Goal: Task Accomplishment & Management: Use online tool/utility

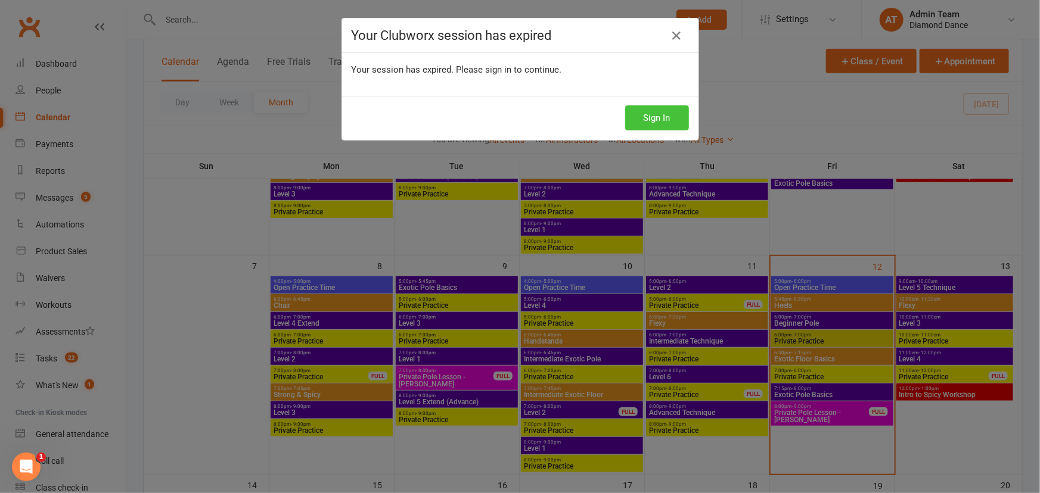
click at [661, 116] on button "Sign In" at bounding box center [657, 117] width 64 height 25
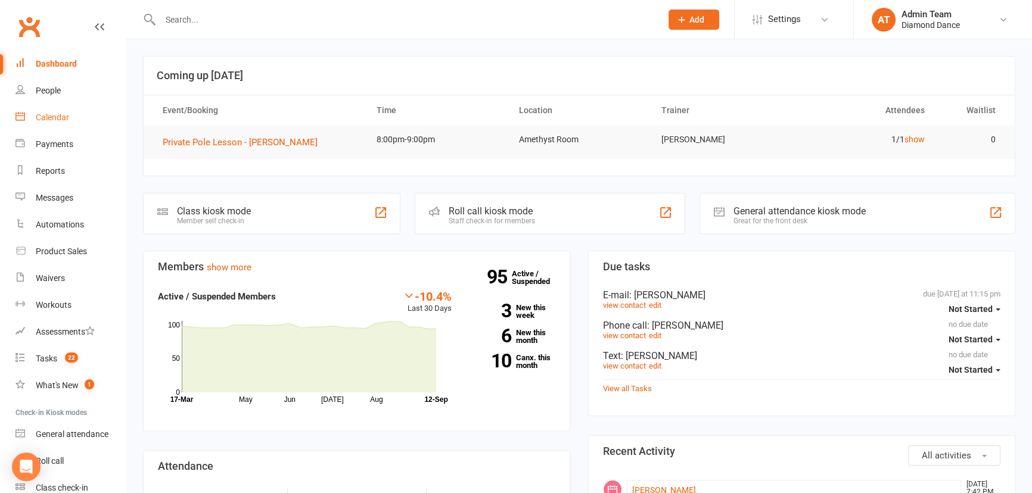
click at [54, 119] on div "Calendar" at bounding box center [52, 118] width 33 height 10
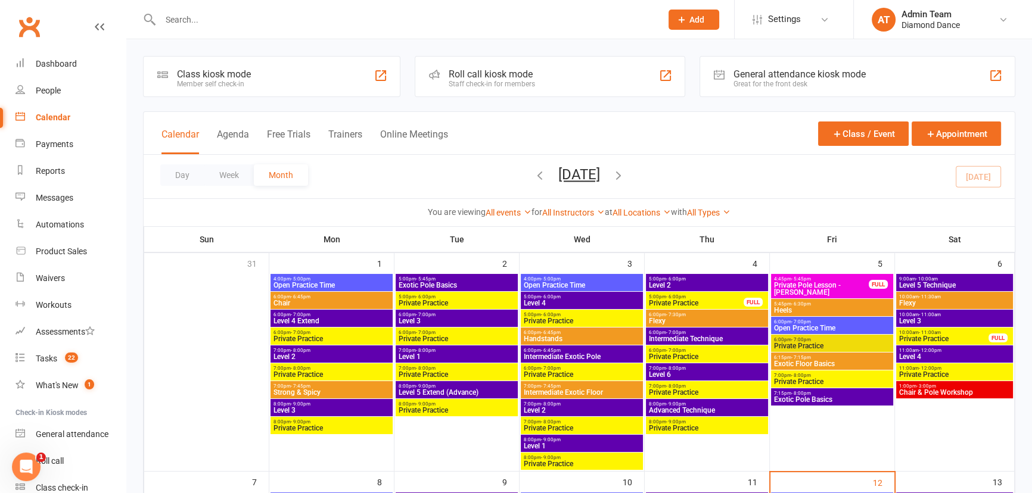
scroll to position [271, 0]
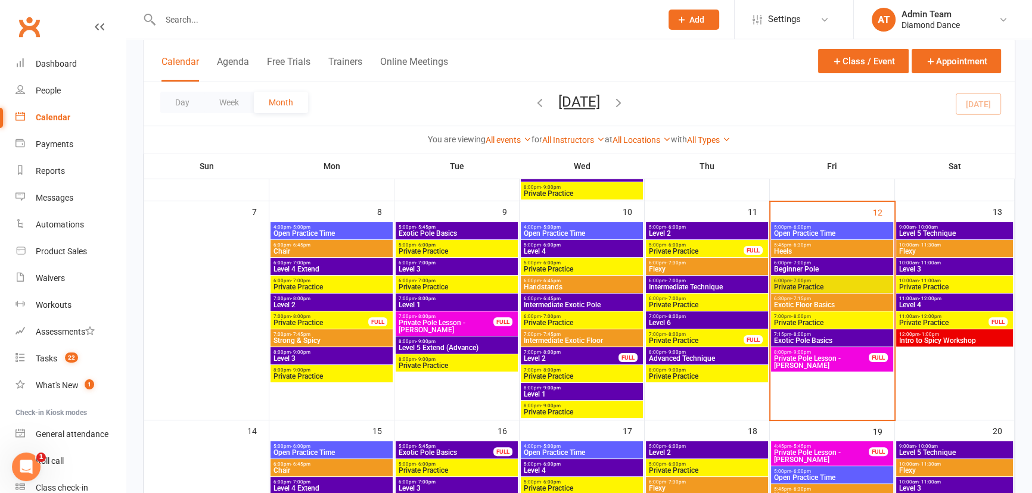
click at [828, 251] on span "Heels" at bounding box center [832, 251] width 117 height 7
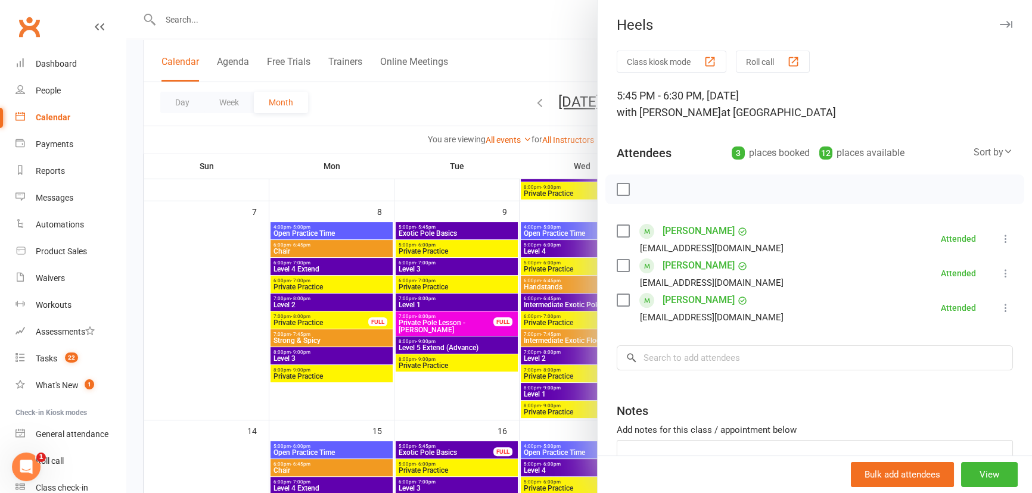
click at [1000, 24] on icon "button" at bounding box center [1006, 24] width 13 height 7
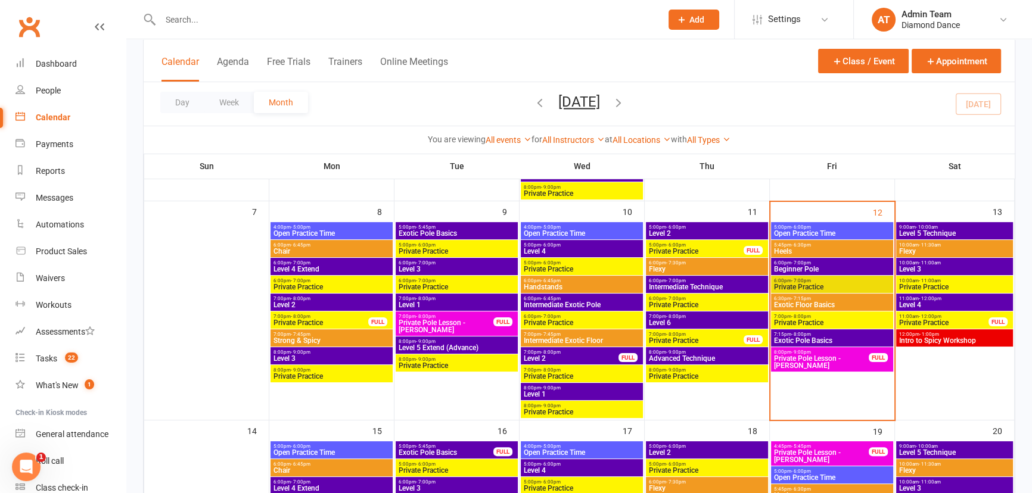
click at [806, 266] on span "Beginner Pole" at bounding box center [832, 269] width 117 height 7
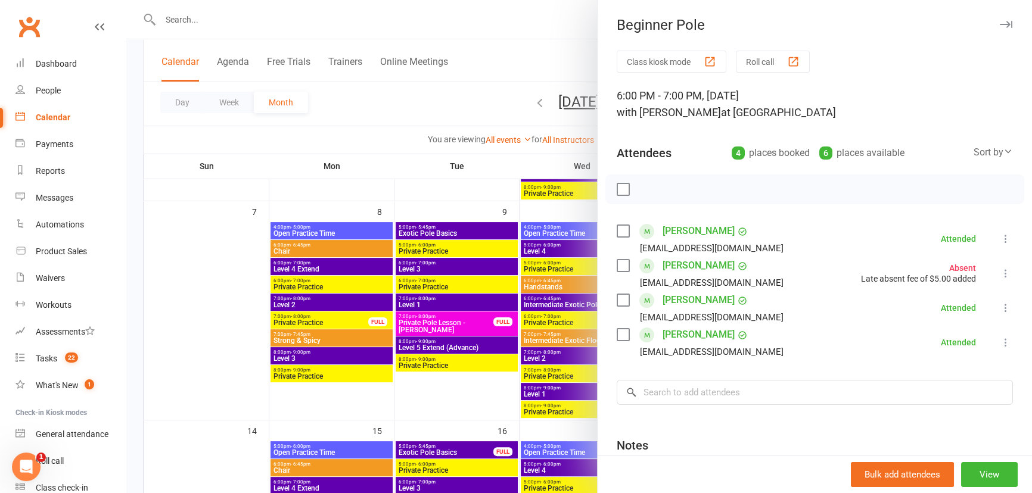
drag, startPoint x: 977, startPoint y: 23, endPoint x: 989, endPoint y: 23, distance: 12.5
click at [978, 23] on div "Beginner Pole" at bounding box center [815, 25] width 434 height 17
click at [1000, 26] on icon "button" at bounding box center [1006, 24] width 13 height 7
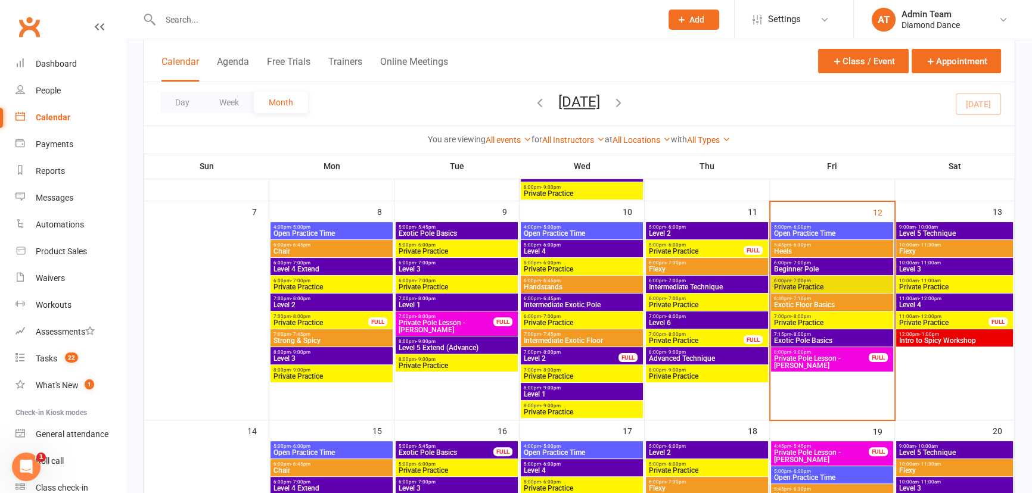
click at [825, 302] on span "Exotic Floor Basics" at bounding box center [832, 305] width 117 height 7
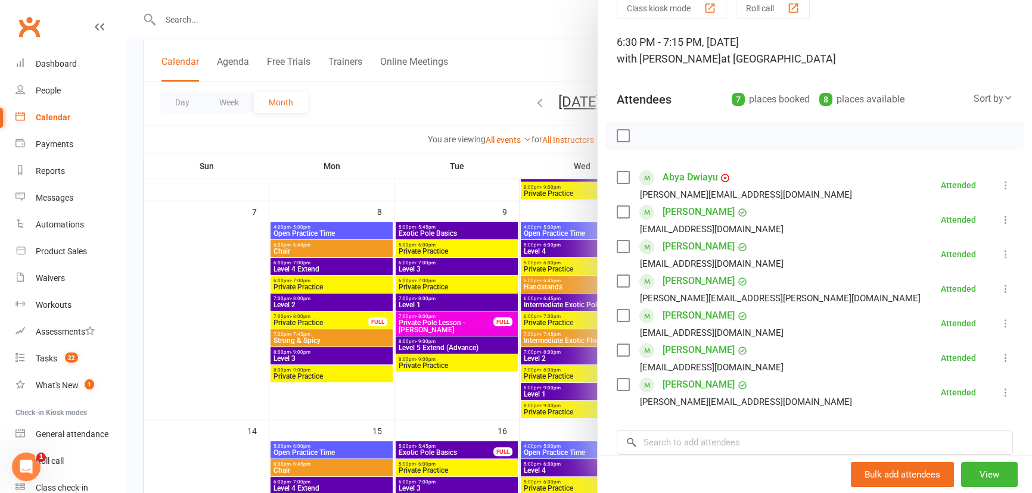
scroll to position [0, 0]
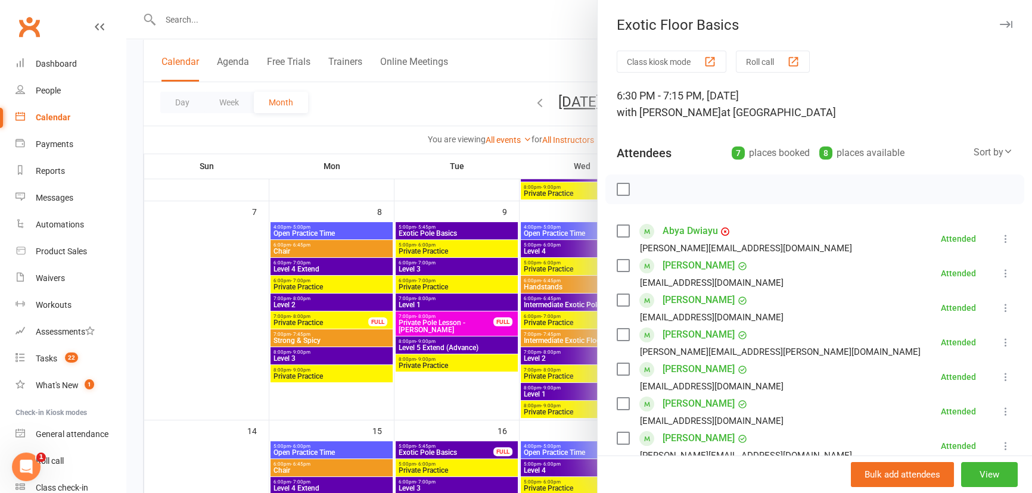
click at [1000, 24] on icon "button" at bounding box center [1006, 24] width 13 height 7
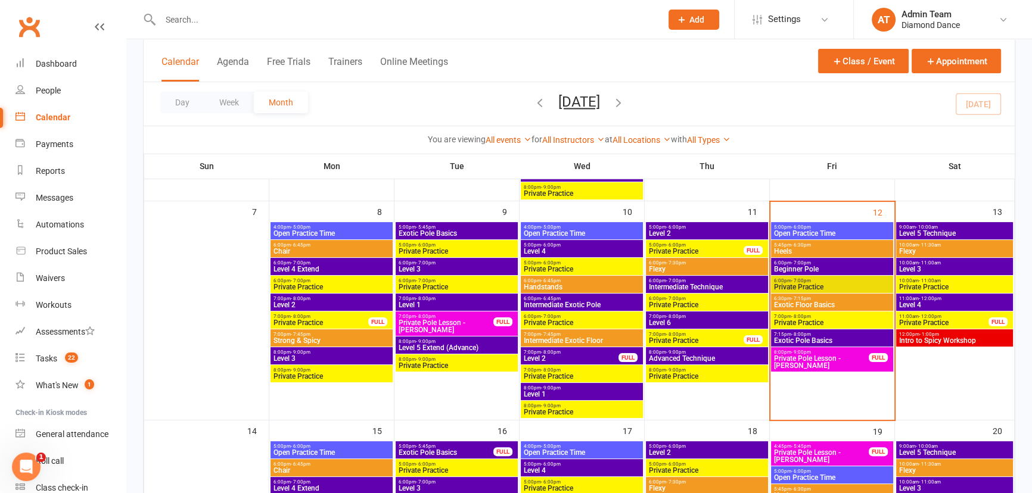
click at [849, 339] on span "Exotic Pole Basics" at bounding box center [832, 340] width 117 height 7
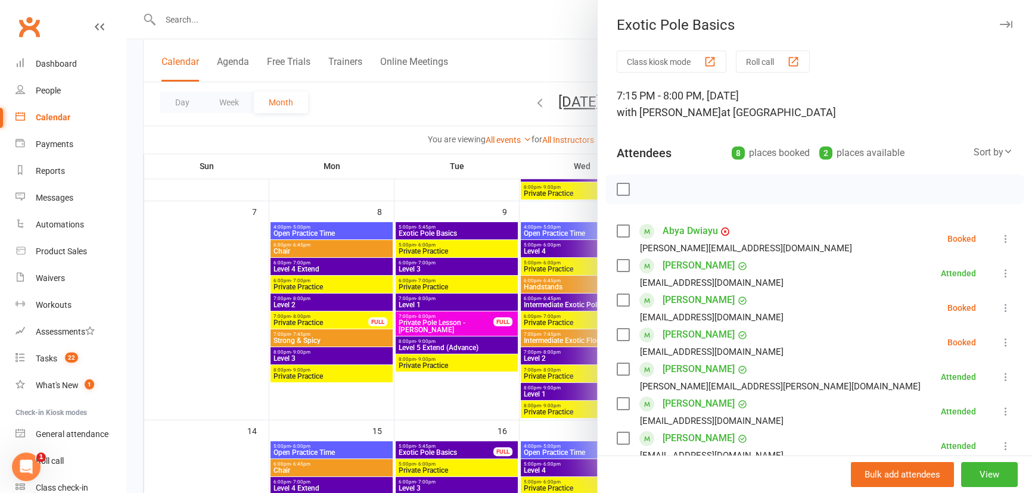
click at [1000, 238] on icon at bounding box center [1006, 239] width 12 height 12
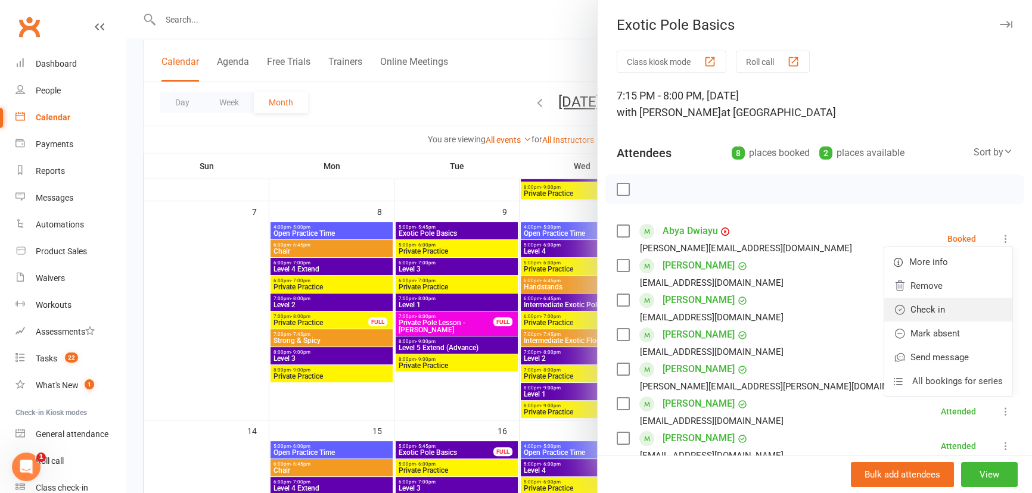
click at [937, 307] on link "Check in" at bounding box center [948, 310] width 128 height 24
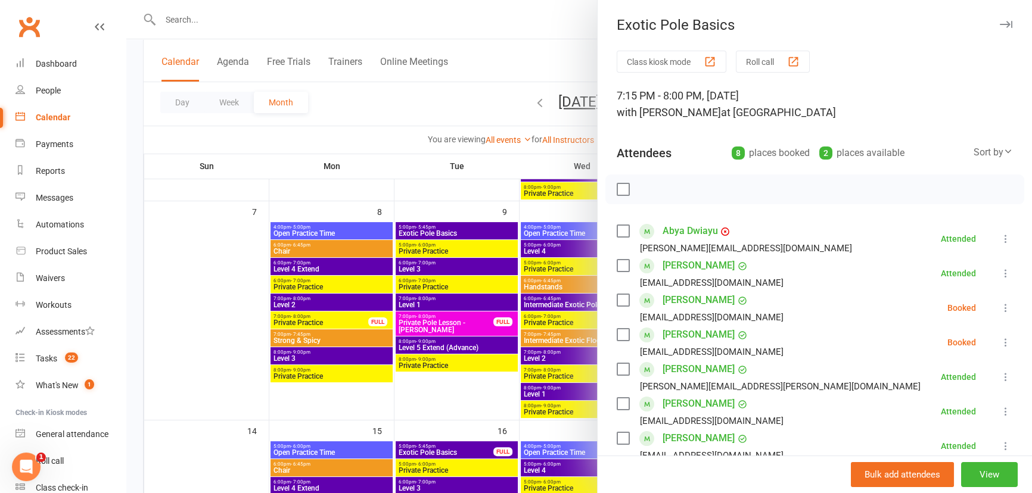
click at [1000, 310] on icon at bounding box center [1006, 308] width 12 height 12
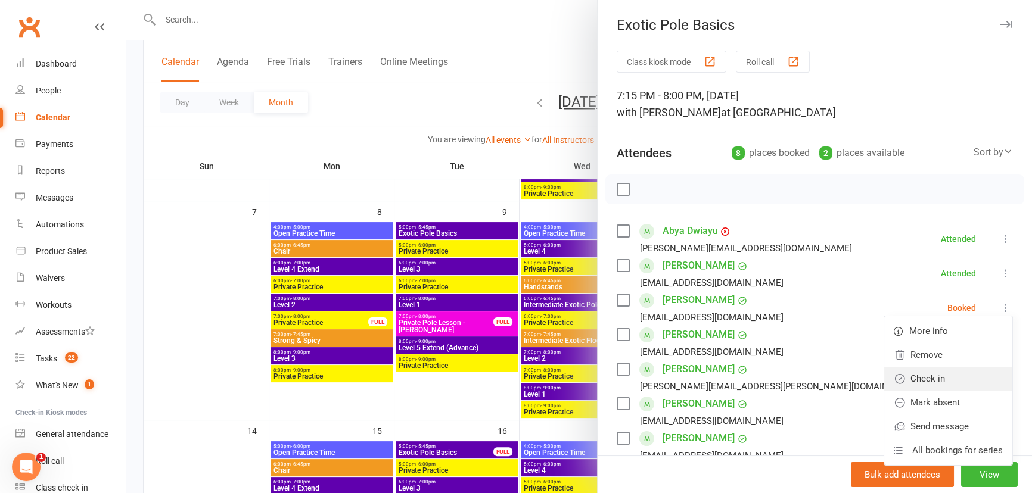
click at [914, 381] on link "Check in" at bounding box center [948, 379] width 128 height 24
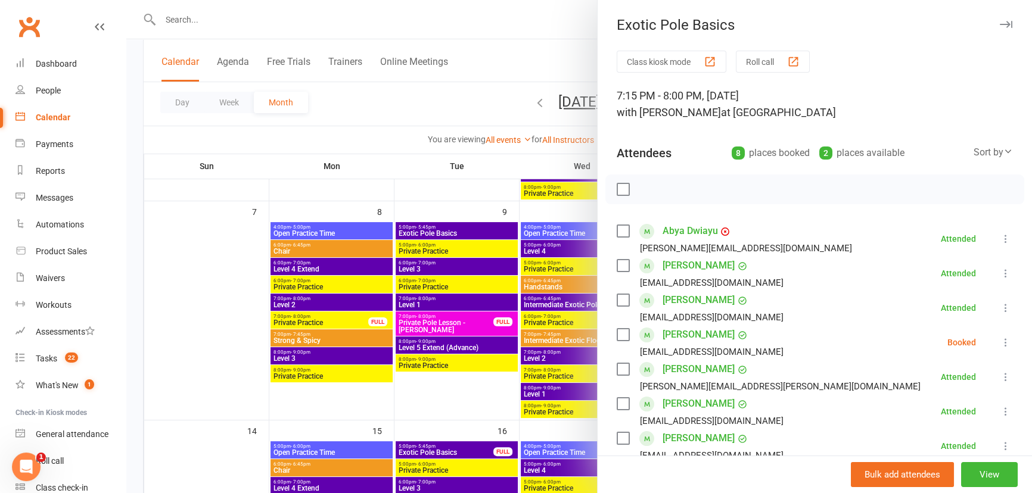
click at [1000, 345] on icon at bounding box center [1006, 343] width 12 height 12
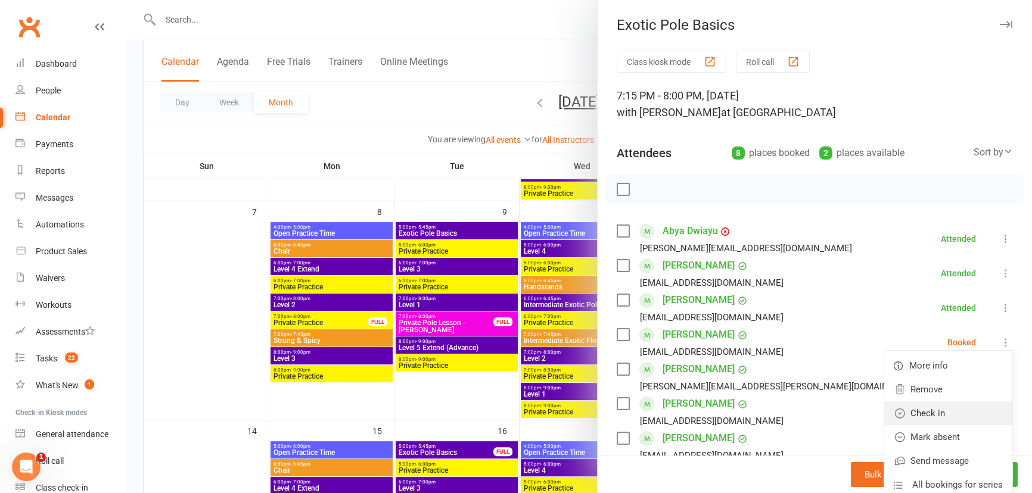
click at [921, 413] on link "Check in" at bounding box center [948, 414] width 128 height 24
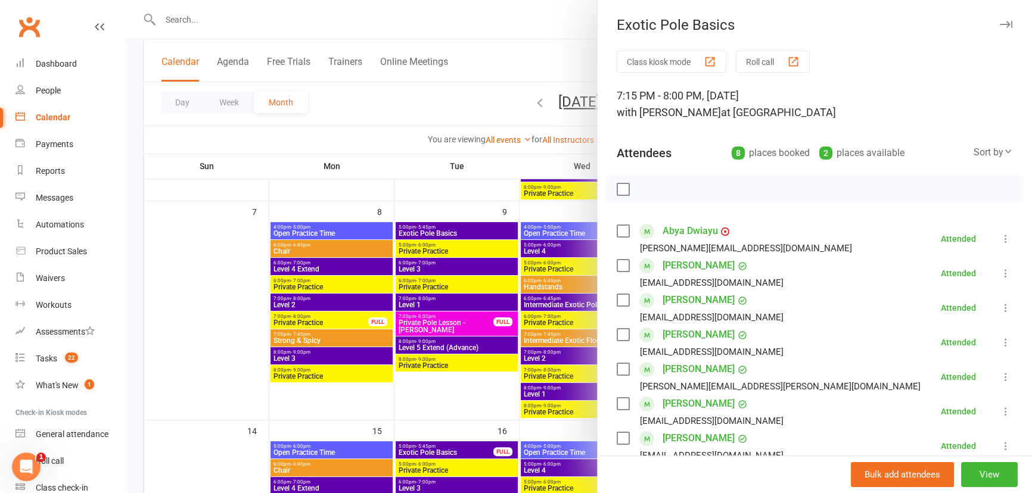
click at [1000, 27] on icon "button" at bounding box center [1006, 24] width 13 height 7
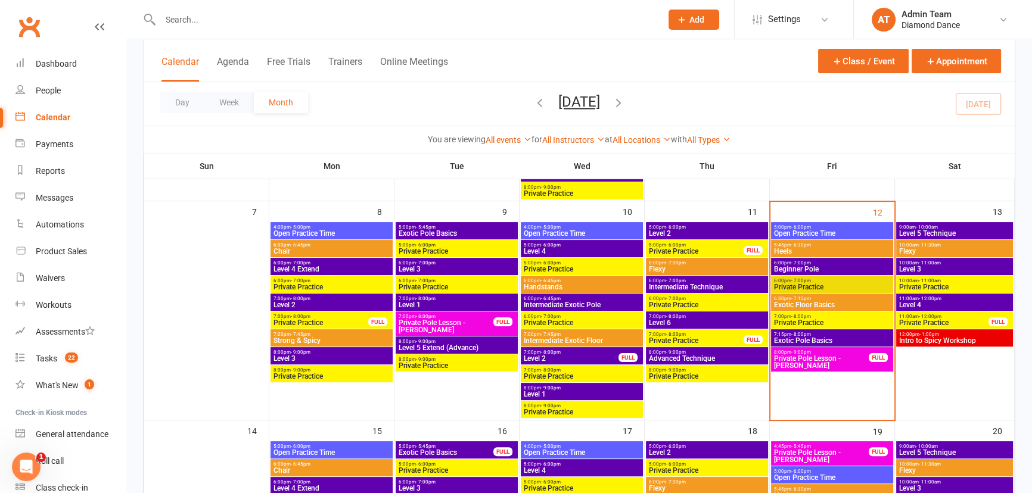
click at [806, 321] on span "Private Practice" at bounding box center [832, 322] width 117 height 7
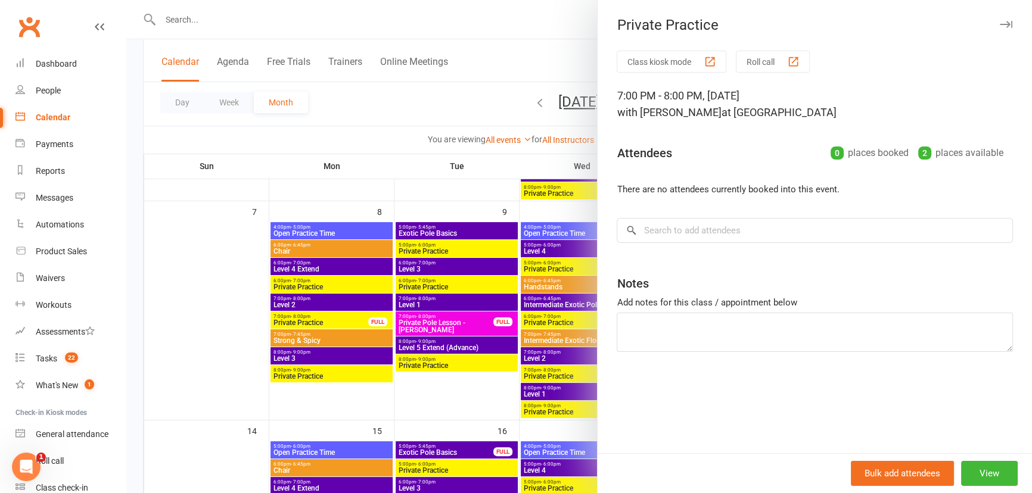
click at [1000, 25] on icon "button" at bounding box center [1006, 24] width 13 height 7
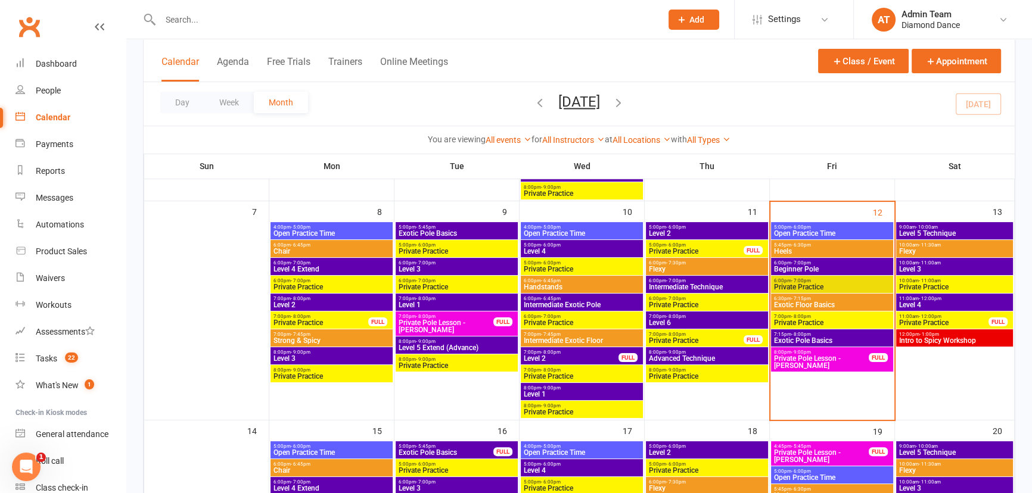
click at [797, 284] on span "Private Practice" at bounding box center [832, 287] width 117 height 7
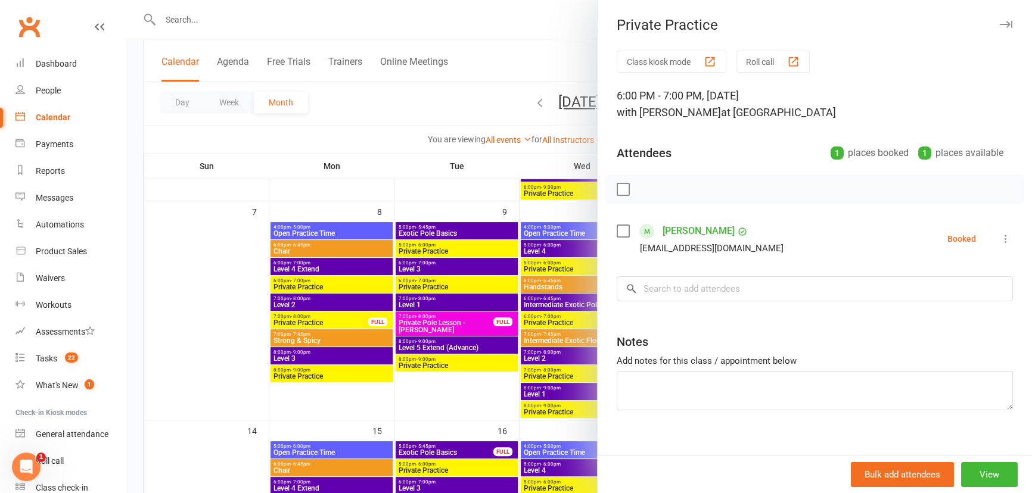
click at [1000, 240] on icon at bounding box center [1006, 239] width 12 height 12
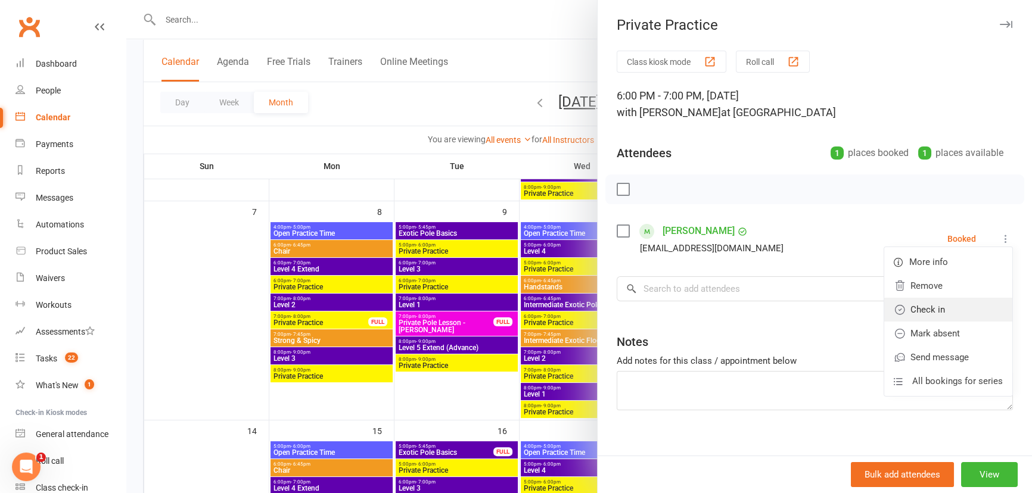
click at [923, 312] on link "Check in" at bounding box center [948, 310] width 128 height 24
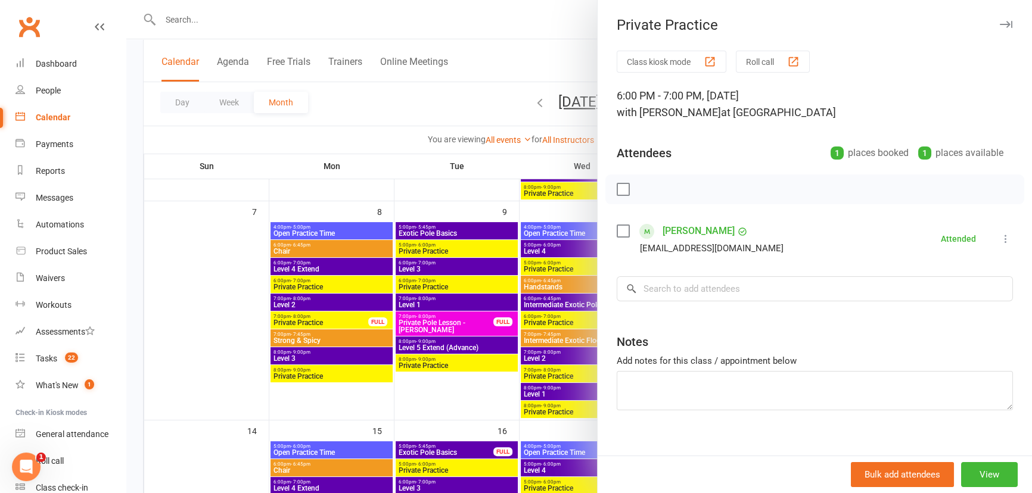
click at [986, 36] on div "Private Practice Class kiosk mode Roll call 6:00 PM - 7:00 PM, [DATE] with [PER…" at bounding box center [814, 246] width 435 height 493
click at [1000, 27] on icon "button" at bounding box center [1006, 24] width 13 height 7
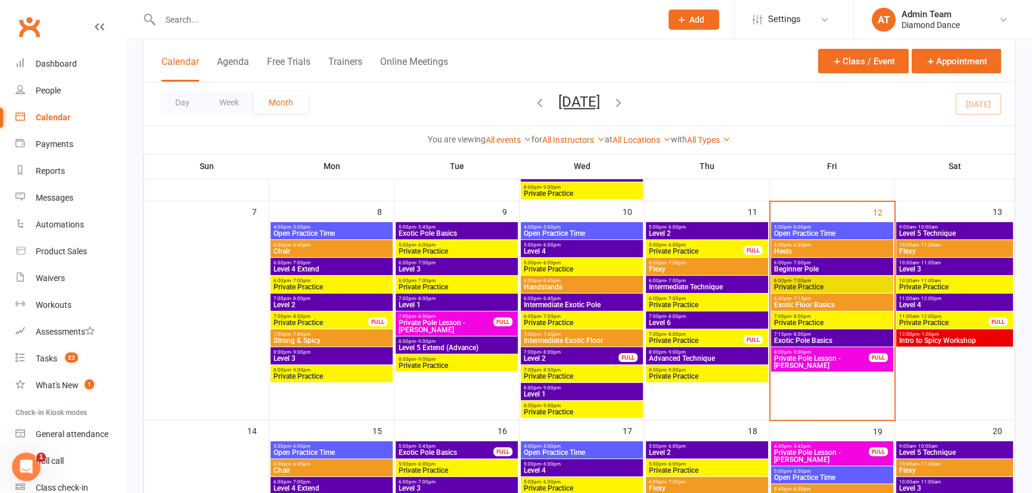
click at [812, 226] on span "5:00pm - 6:00pm" at bounding box center [832, 227] width 117 height 5
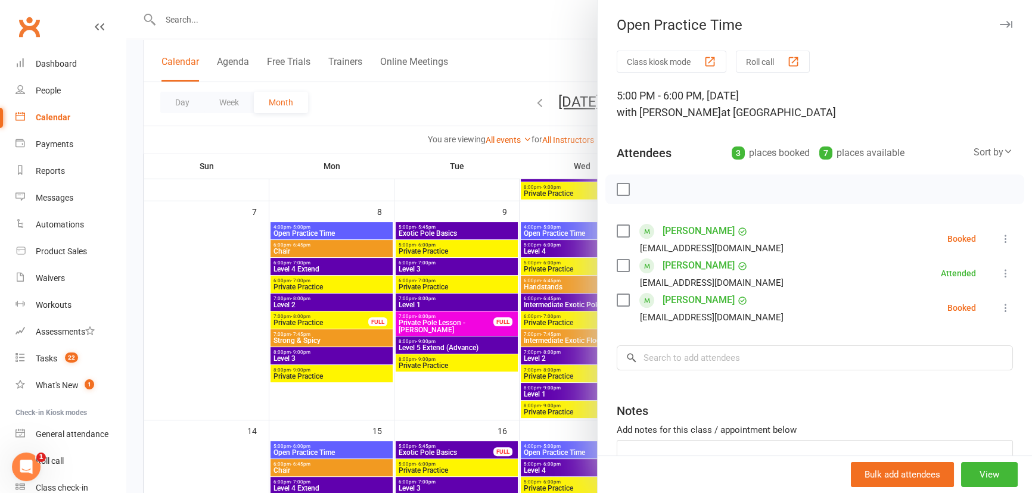
click at [1000, 238] on icon at bounding box center [1006, 239] width 12 height 12
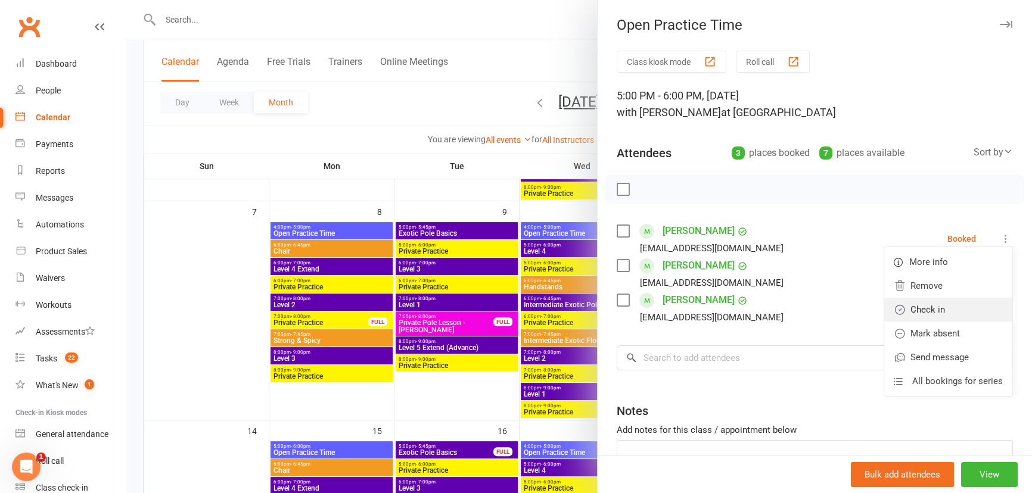
click at [927, 311] on link "Check in" at bounding box center [948, 310] width 128 height 24
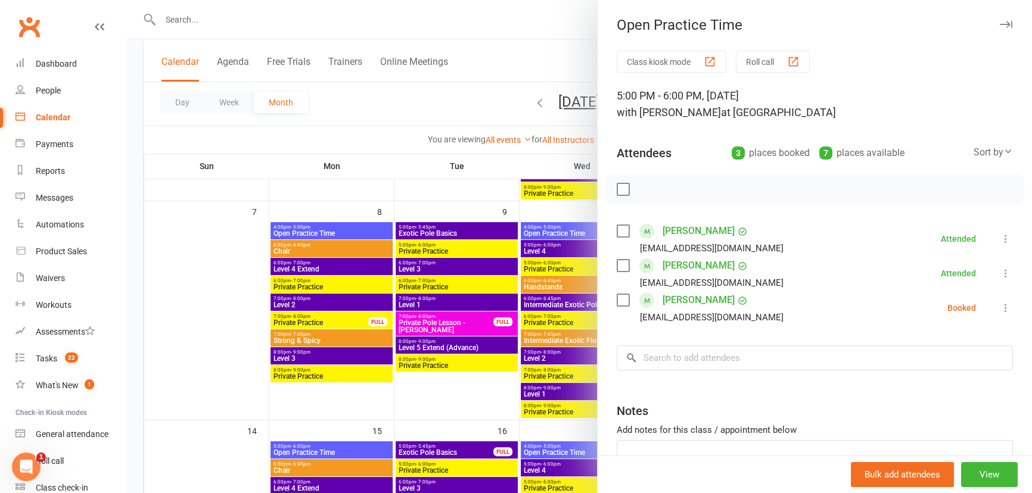
click at [1000, 305] on icon at bounding box center [1006, 308] width 12 height 12
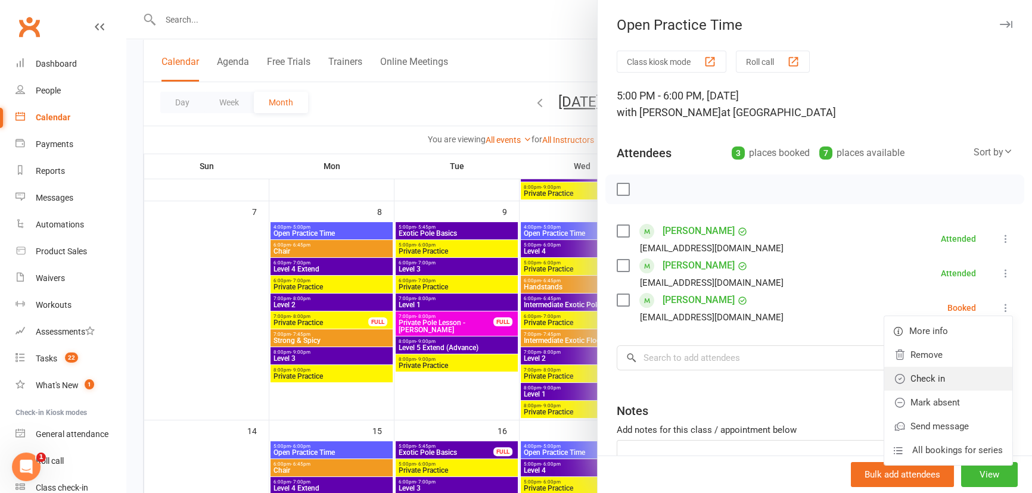
click at [949, 372] on link "Check in" at bounding box center [948, 379] width 128 height 24
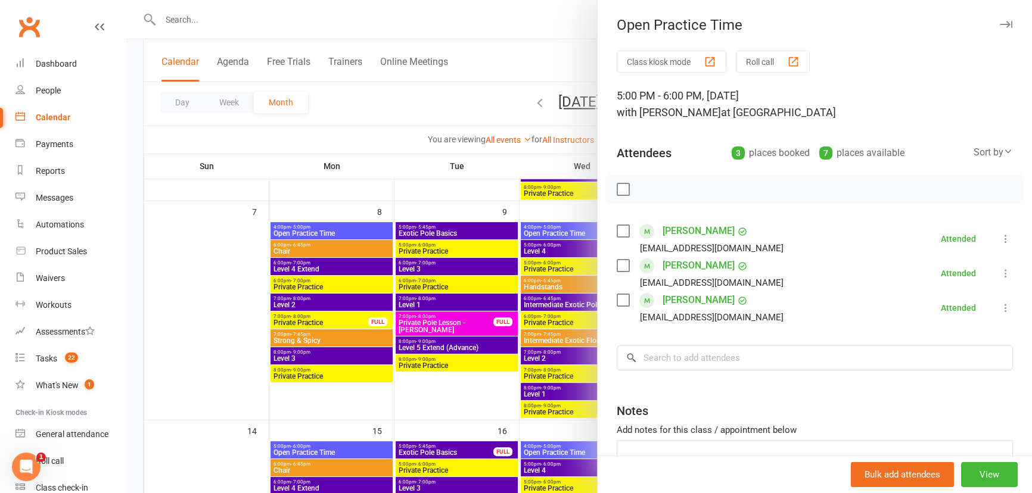
click at [999, 28] on button "button" at bounding box center [1006, 24] width 14 height 14
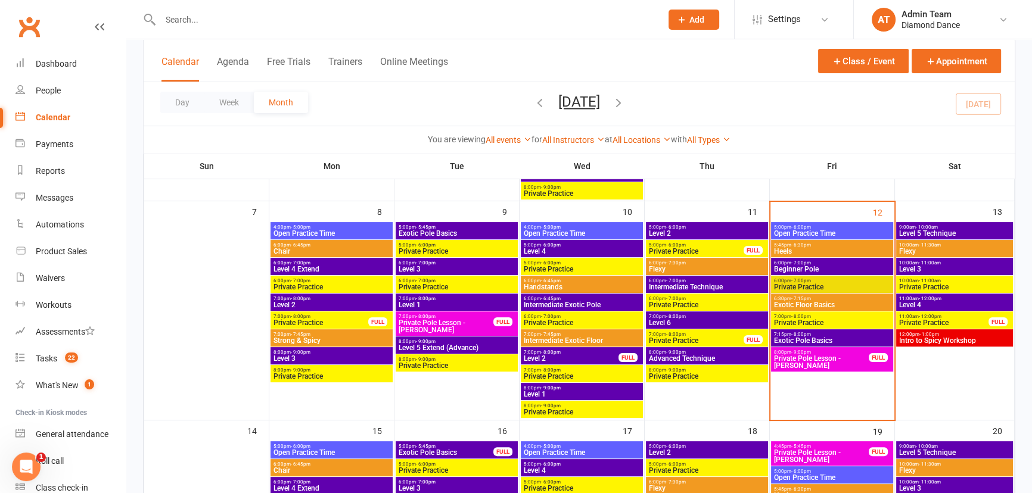
click at [806, 359] on span "Private Pole Lesson - [PERSON_NAME]" at bounding box center [822, 362] width 96 height 14
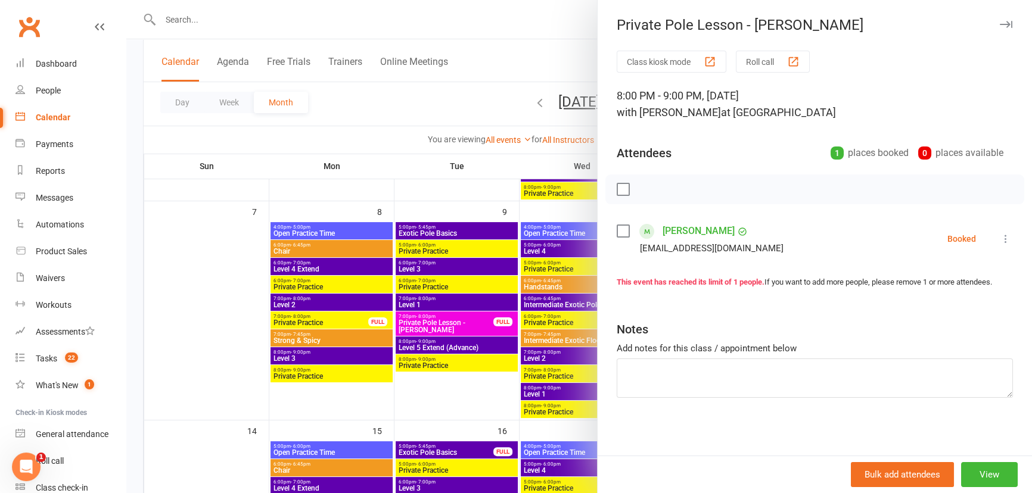
click at [617, 229] on label at bounding box center [623, 231] width 12 height 12
click at [1000, 237] on icon at bounding box center [1006, 239] width 12 height 12
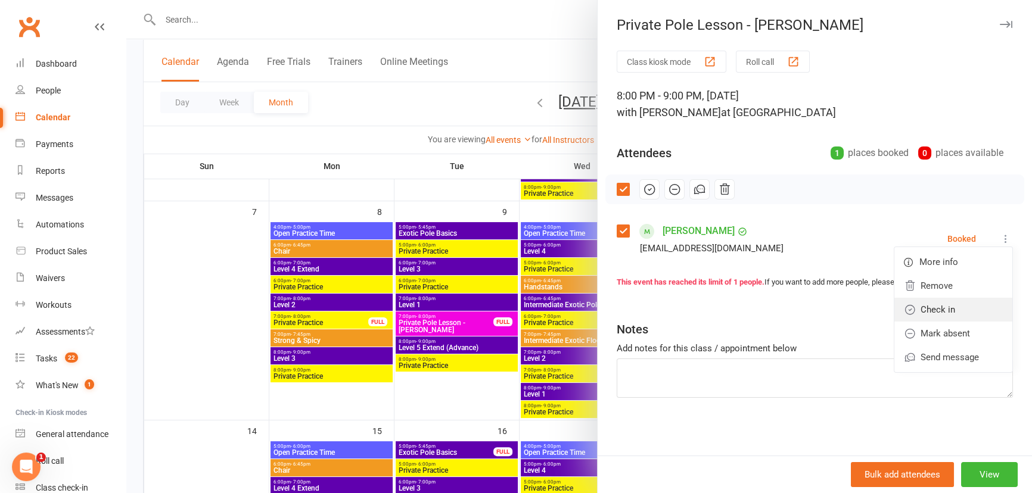
click at [920, 311] on link "Check in" at bounding box center [954, 310] width 118 height 24
click at [1000, 23] on icon "button" at bounding box center [1006, 24] width 13 height 7
